Goal: Information Seeking & Learning: Check status

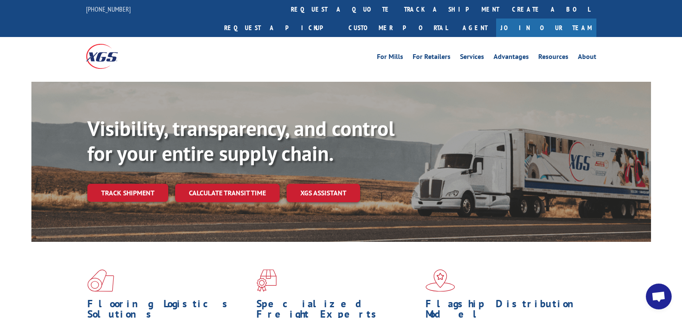
drag, startPoint x: 141, startPoint y: 177, endPoint x: 157, endPoint y: 174, distance: 15.7
click at [142, 184] on link "Track shipment" at bounding box center [127, 193] width 81 height 18
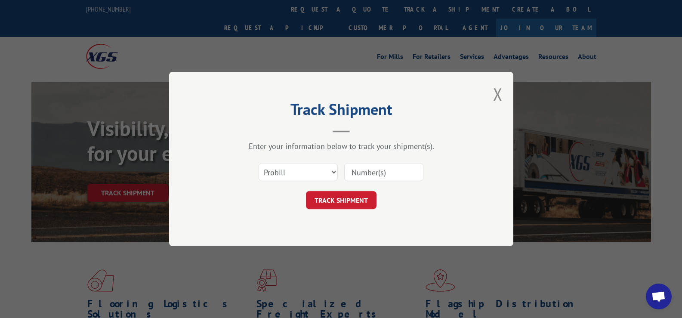
click at [381, 171] on input at bounding box center [383, 172] width 79 height 18
paste input "17228814"
type input "17228814"
click at [356, 201] on button "TRACK SHIPMENT" at bounding box center [341, 200] width 71 height 18
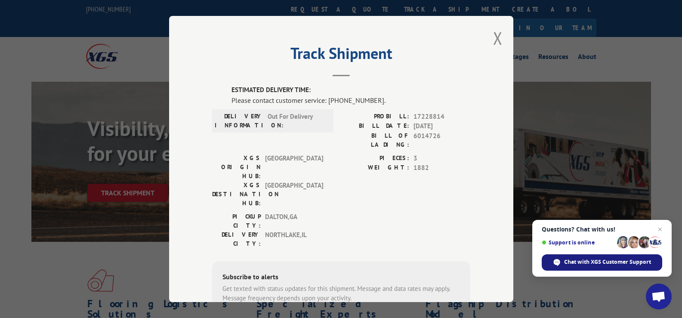
click at [624, 261] on span "Chat with XGS Customer Support" at bounding box center [607, 262] width 87 height 8
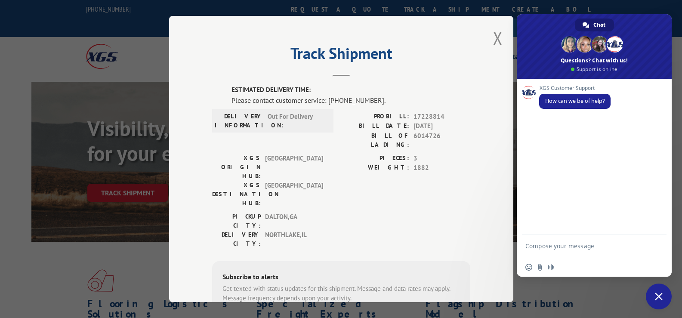
click at [604, 244] on textarea "Compose your message..." at bounding box center [585, 249] width 119 height 15
paste textarea "17228814"
type textarea "IS PROBILL 17228814 OUT FOR DLEIVERY [DATE]"
